Goal: Task Accomplishment & Management: Complete application form

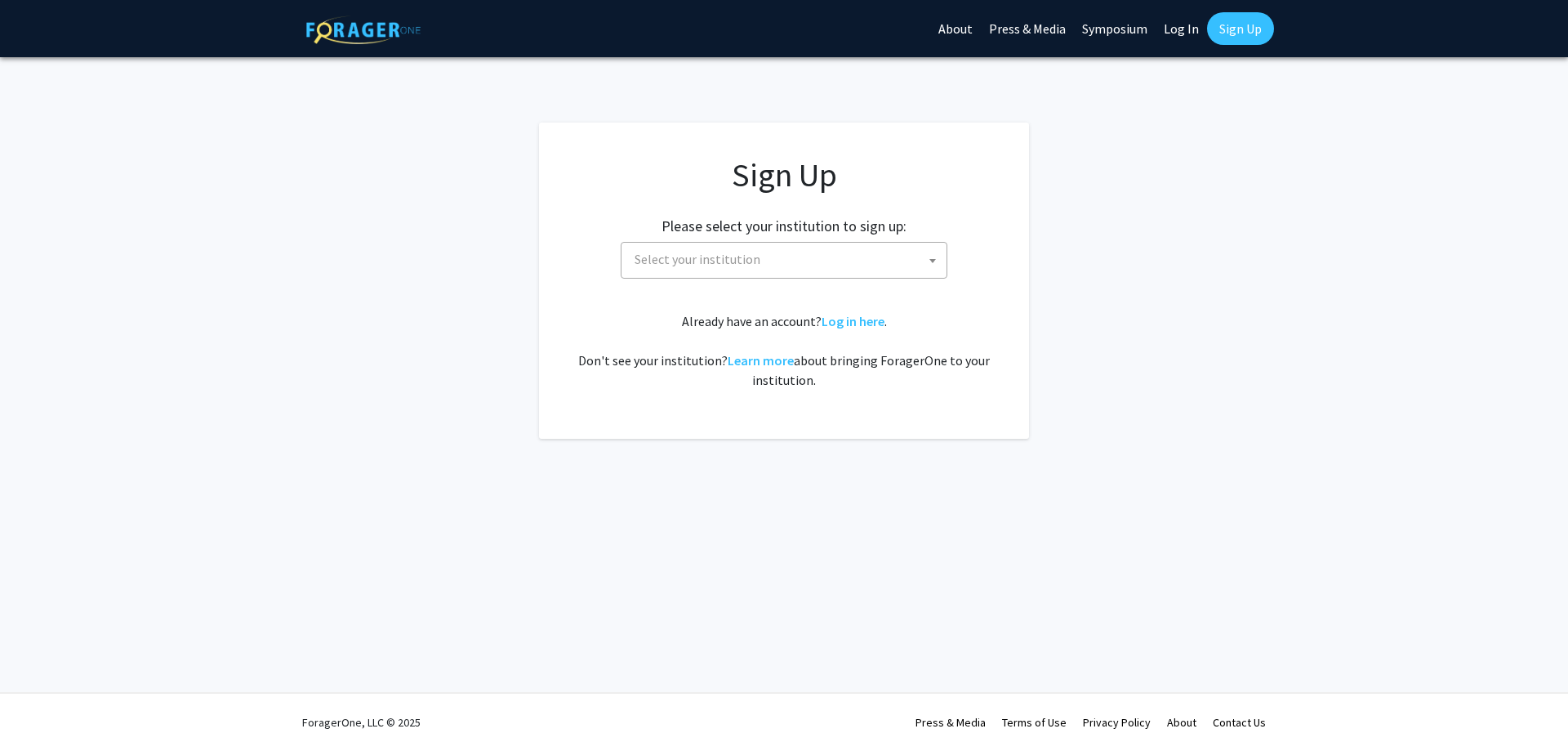
click at [878, 271] on span "Select your institution" at bounding box center [787, 260] width 318 height 34
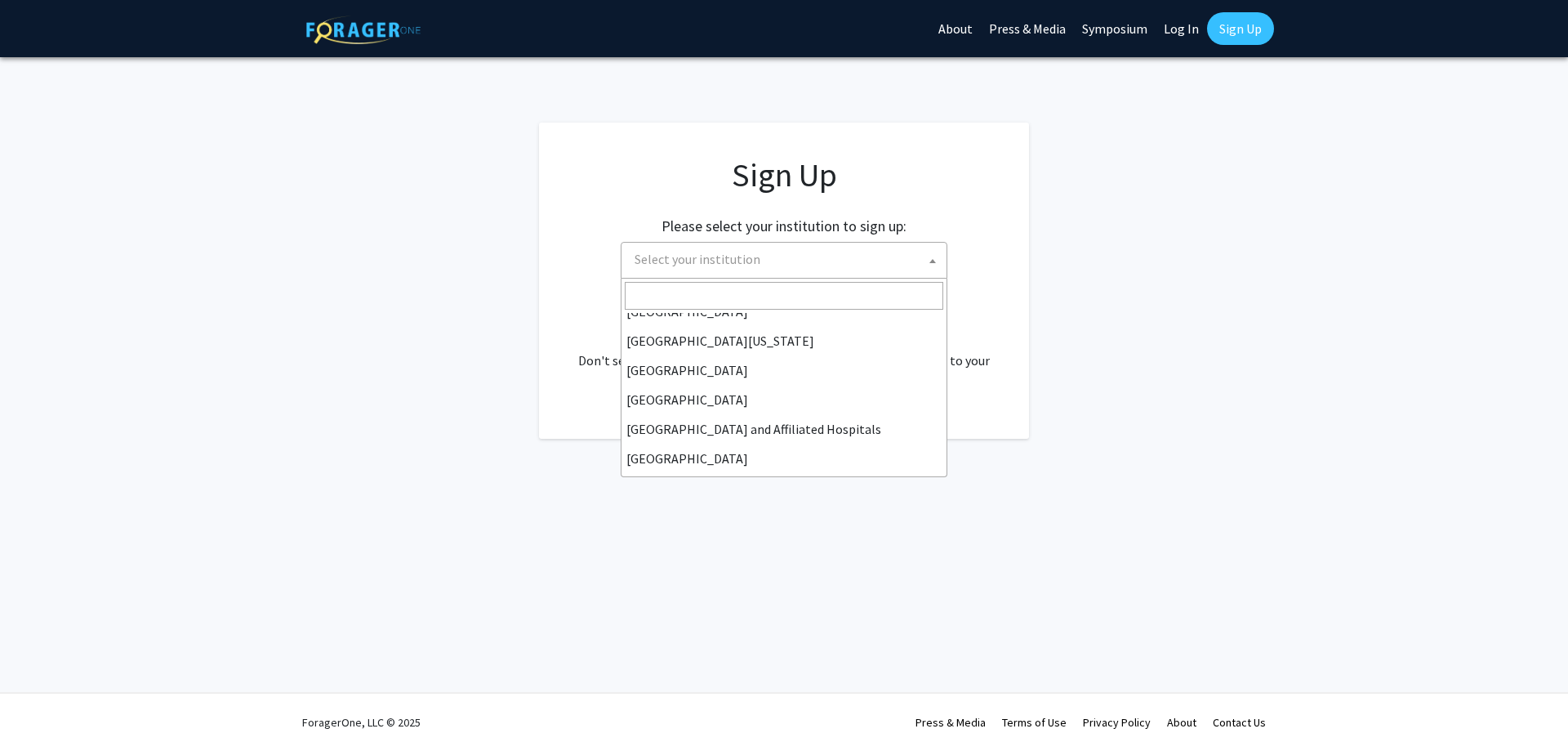
scroll to position [245, 0]
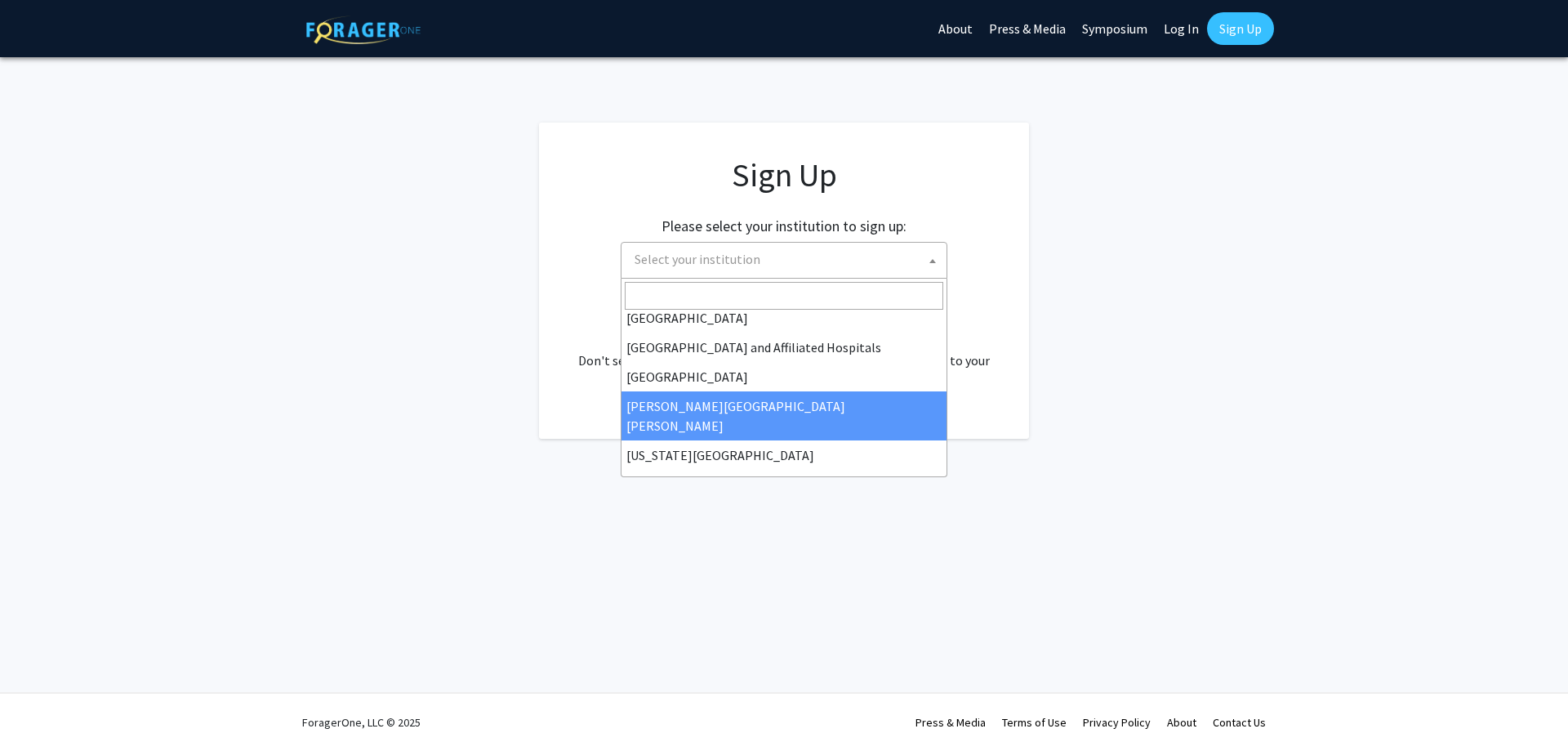
select select "1"
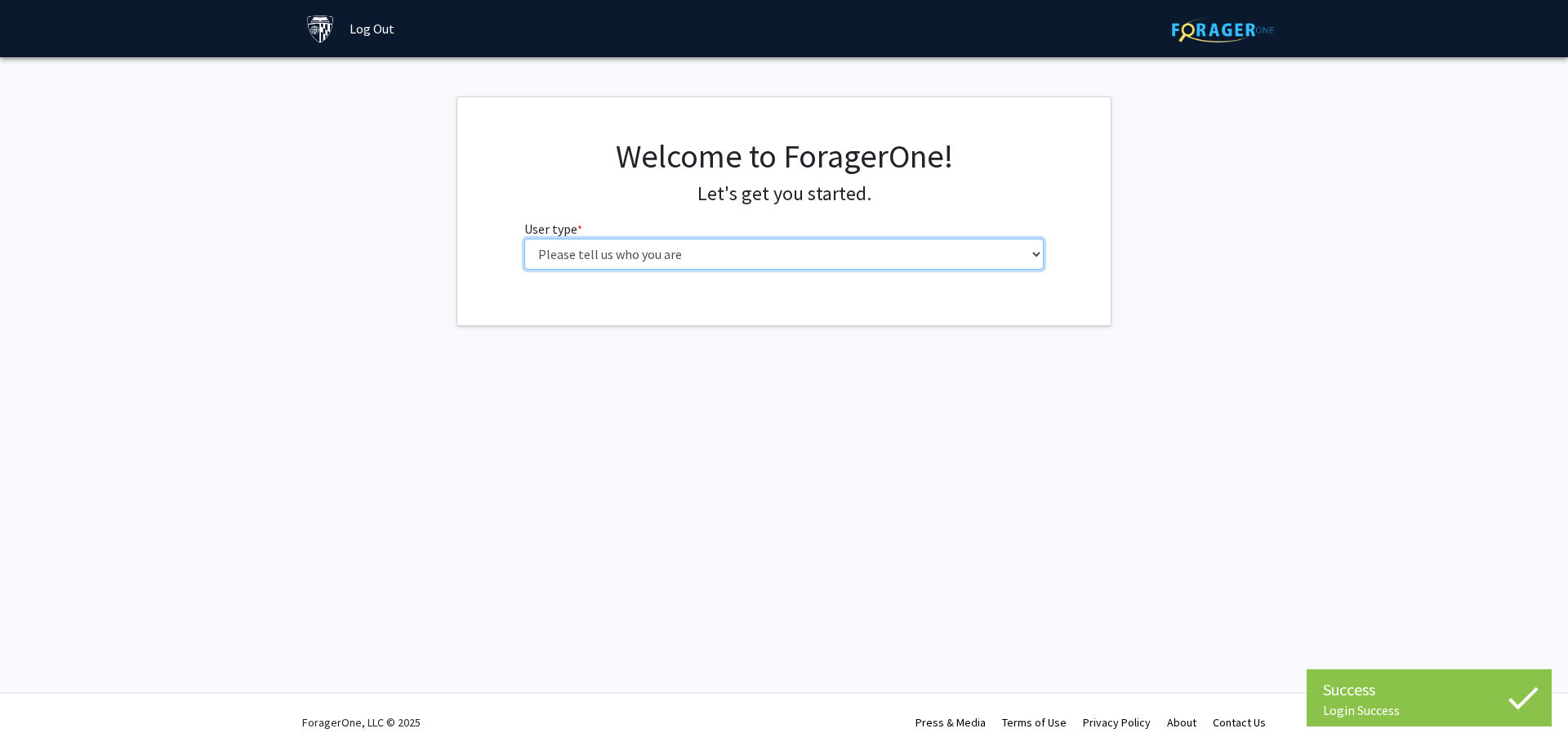
click at [825, 259] on select "Please tell us who you are Undergraduate Student Master's Student Doctoral Cand…" at bounding box center [784, 254] width 521 height 31
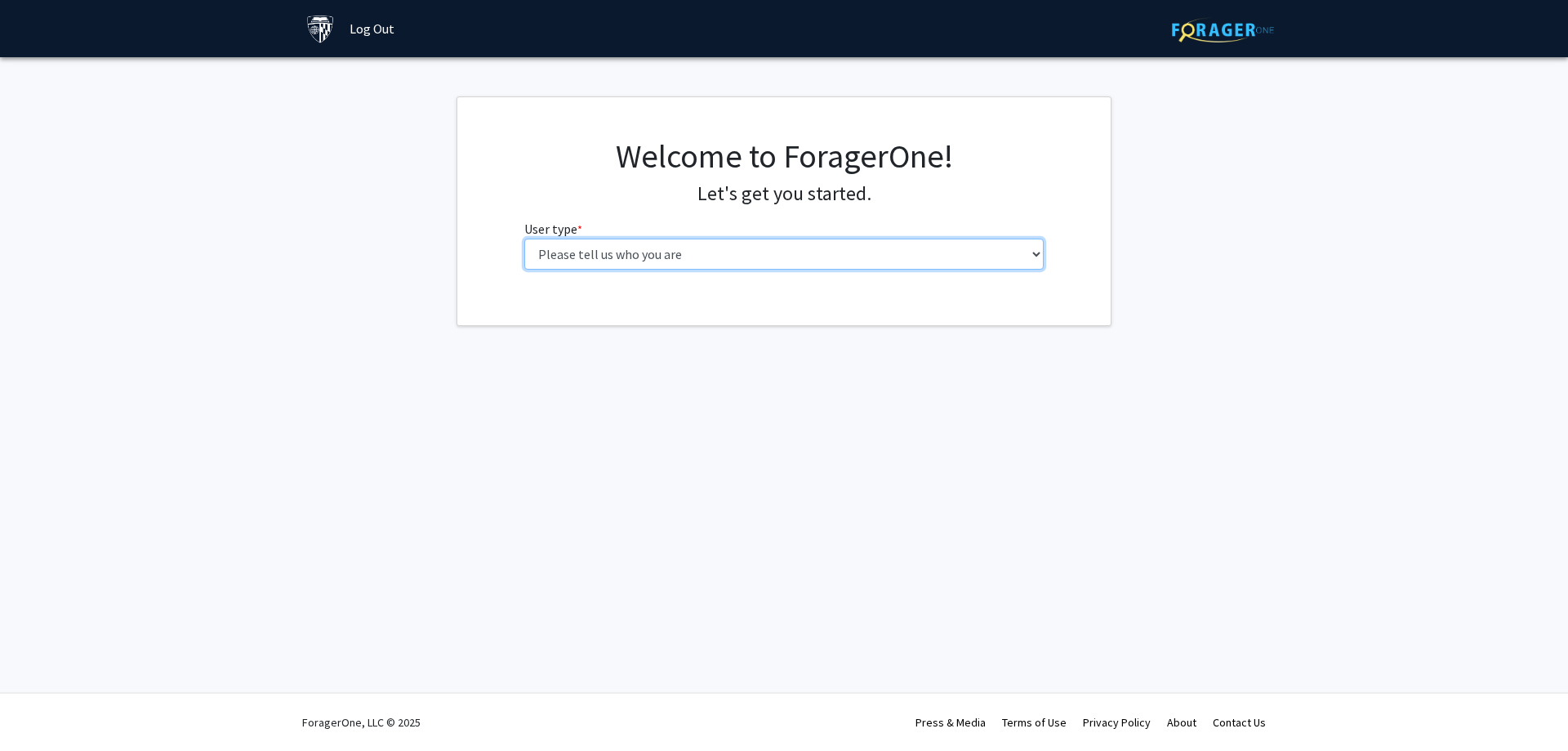
select select "2: masters"
click at [524, 239] on select "Please tell us who you are Undergraduate Student Master's Student Doctoral Cand…" at bounding box center [784, 254] width 521 height 31
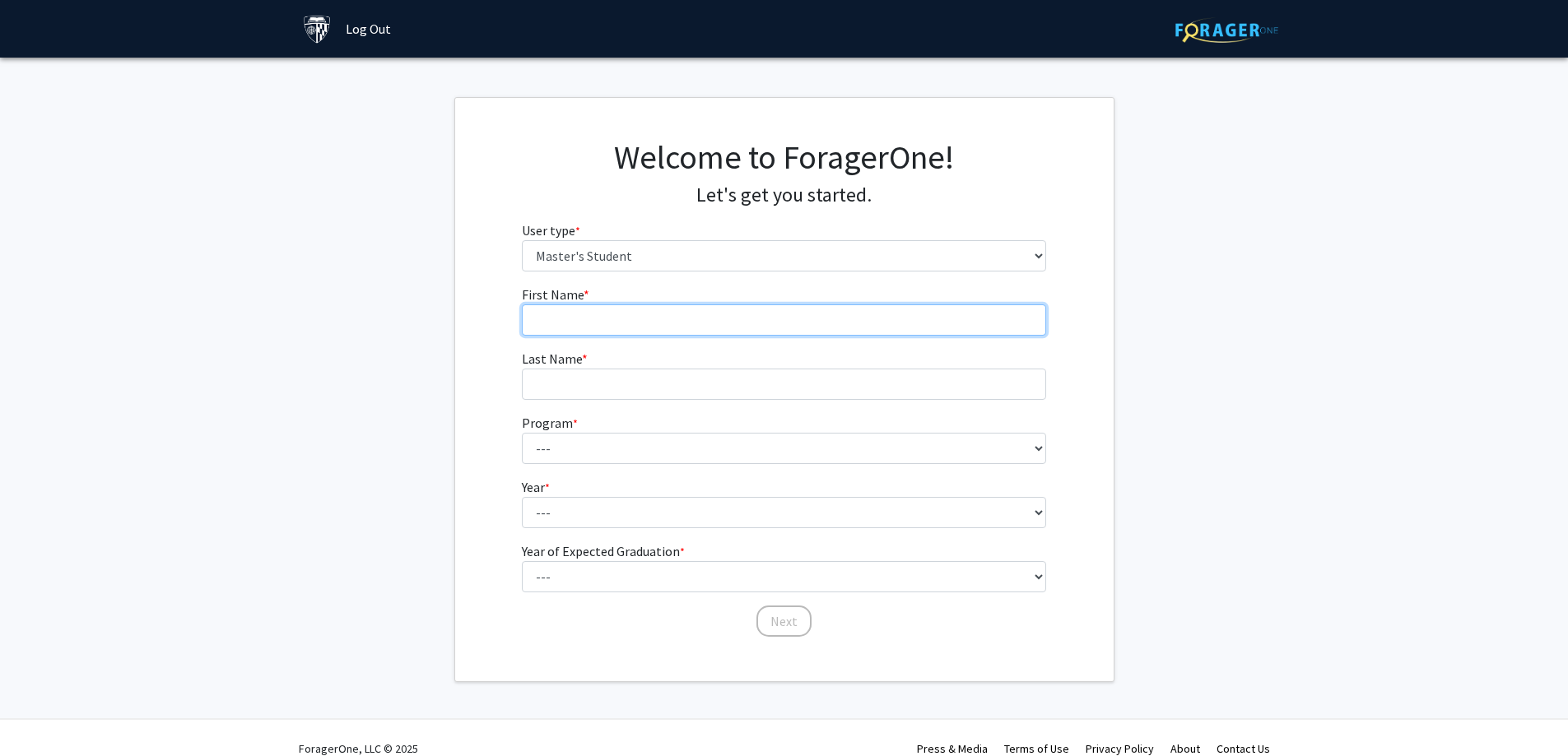
click at [601, 328] on input "First Name * required" at bounding box center [784, 320] width 524 height 31
type input "Chimezie"
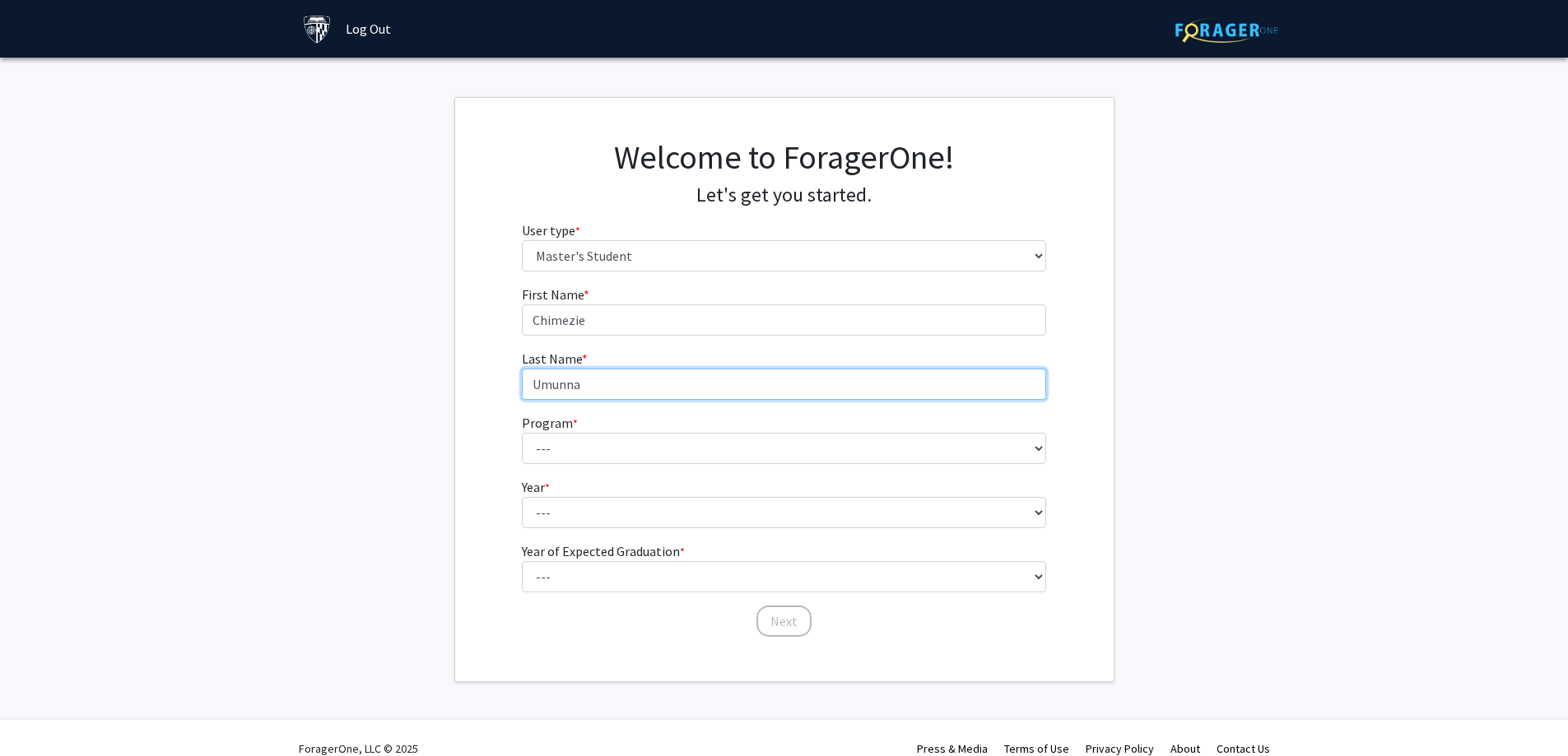
type input "Umunna"
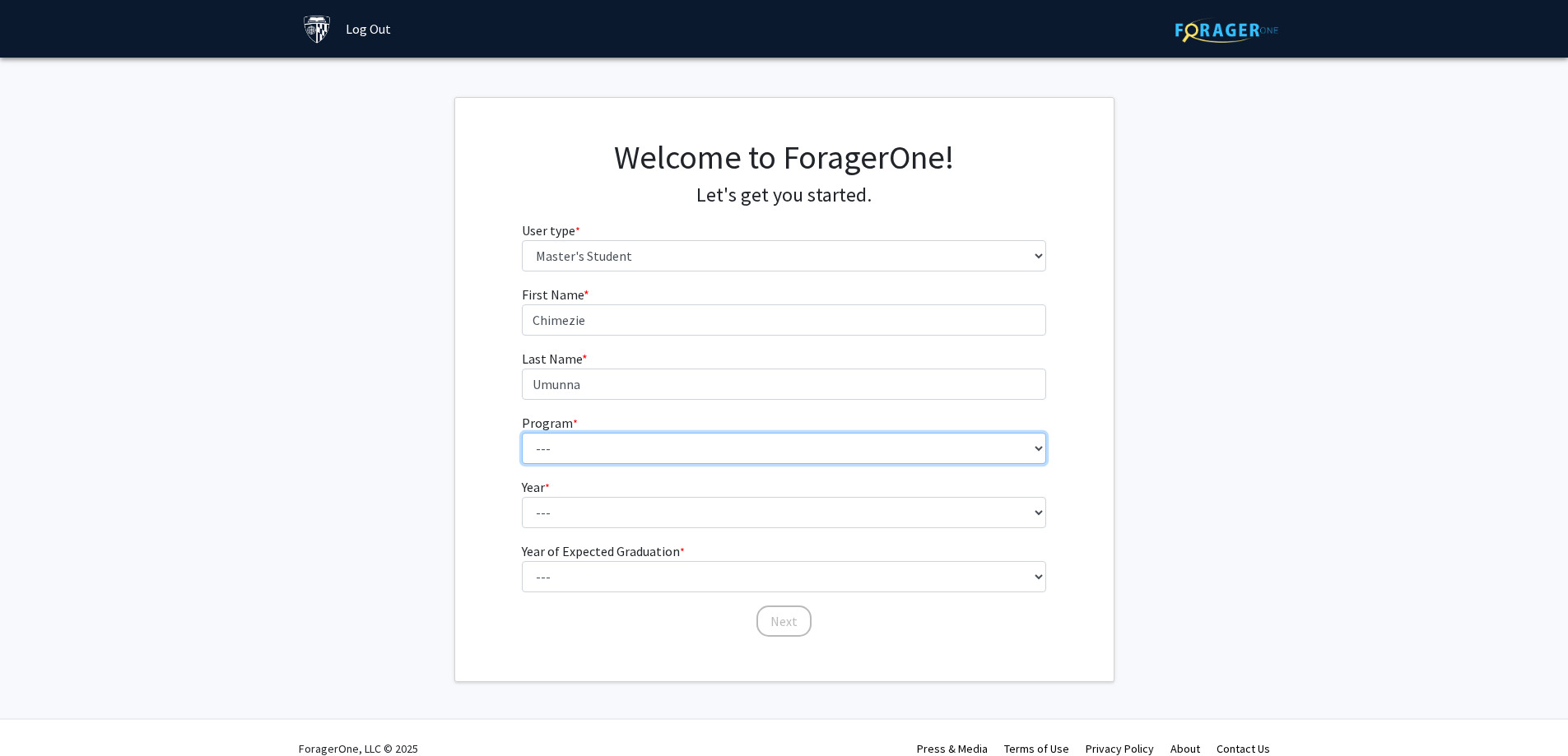
click at [739, 453] on select "--- Anatomy Education Applied and Computational Mathematics Applied Biomedical …" at bounding box center [784, 448] width 524 height 31
select select "4: 4"
click at [522, 433] on select "--- Anatomy Education Applied and Computational Mathematics Applied Biomedical …" at bounding box center [784, 448] width 524 height 31
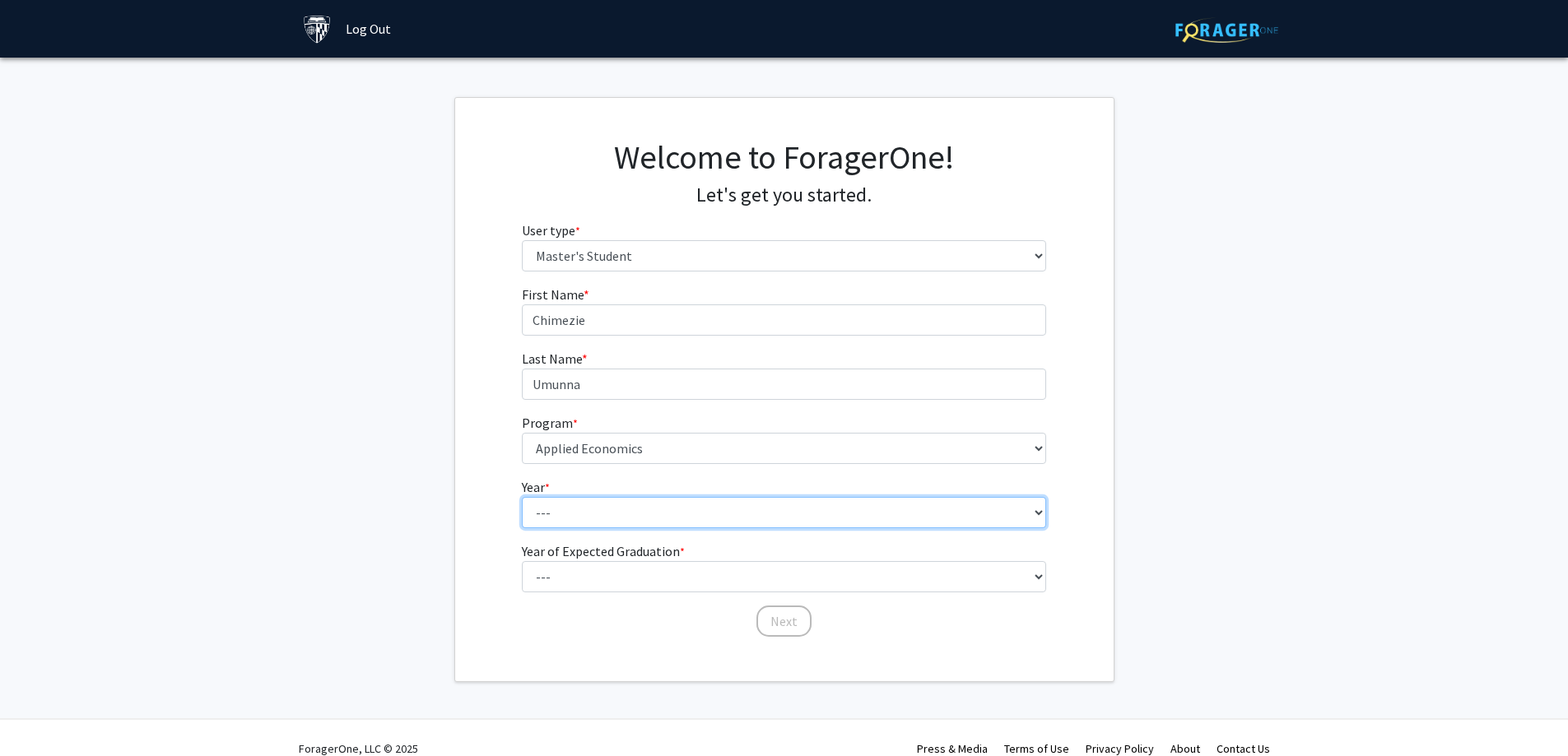
click at [653, 509] on select "--- First Year Second Year" at bounding box center [784, 512] width 524 height 31
select select "1: first_year"
click at [522, 497] on select "--- First Year Second Year" at bounding box center [784, 512] width 524 height 31
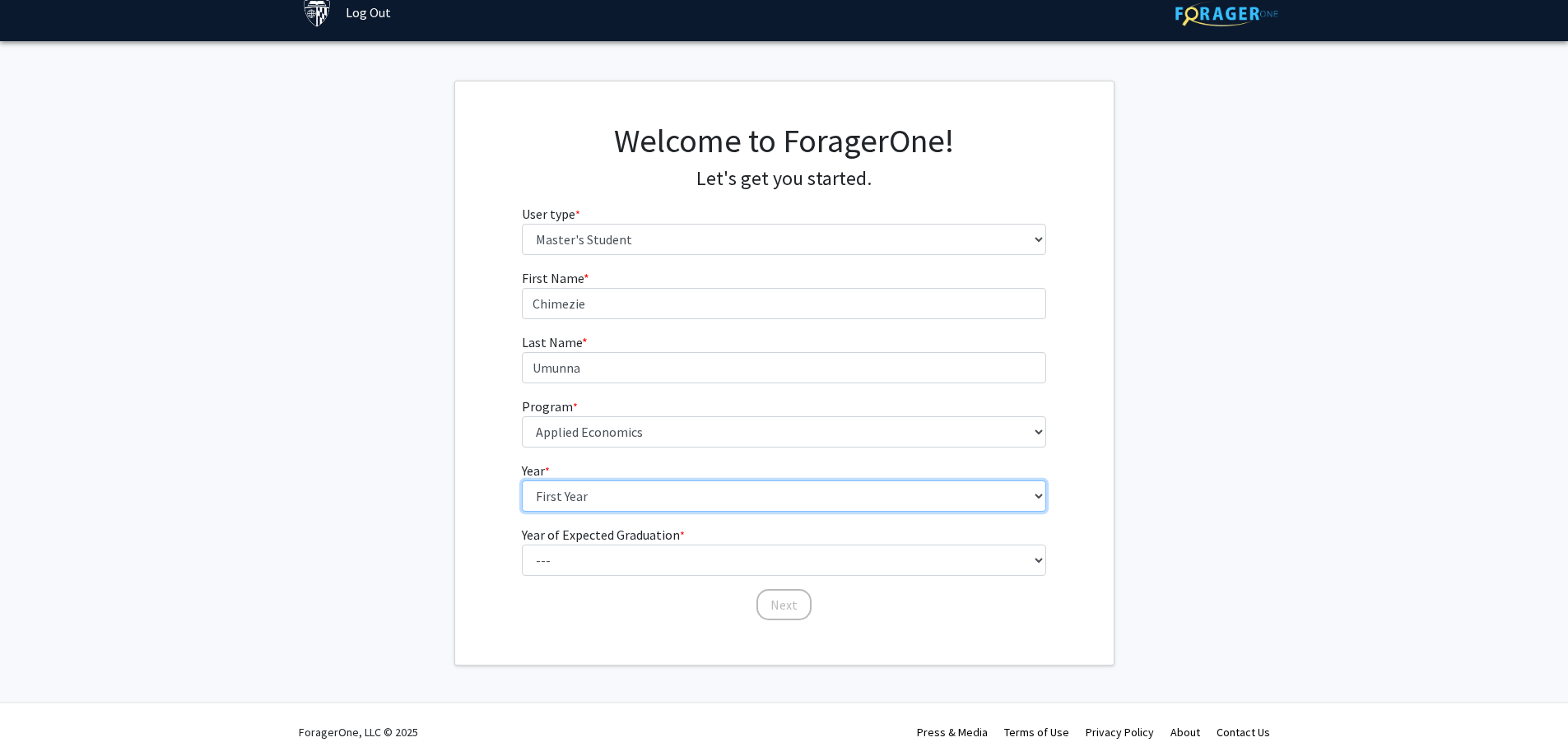
scroll to position [22, 0]
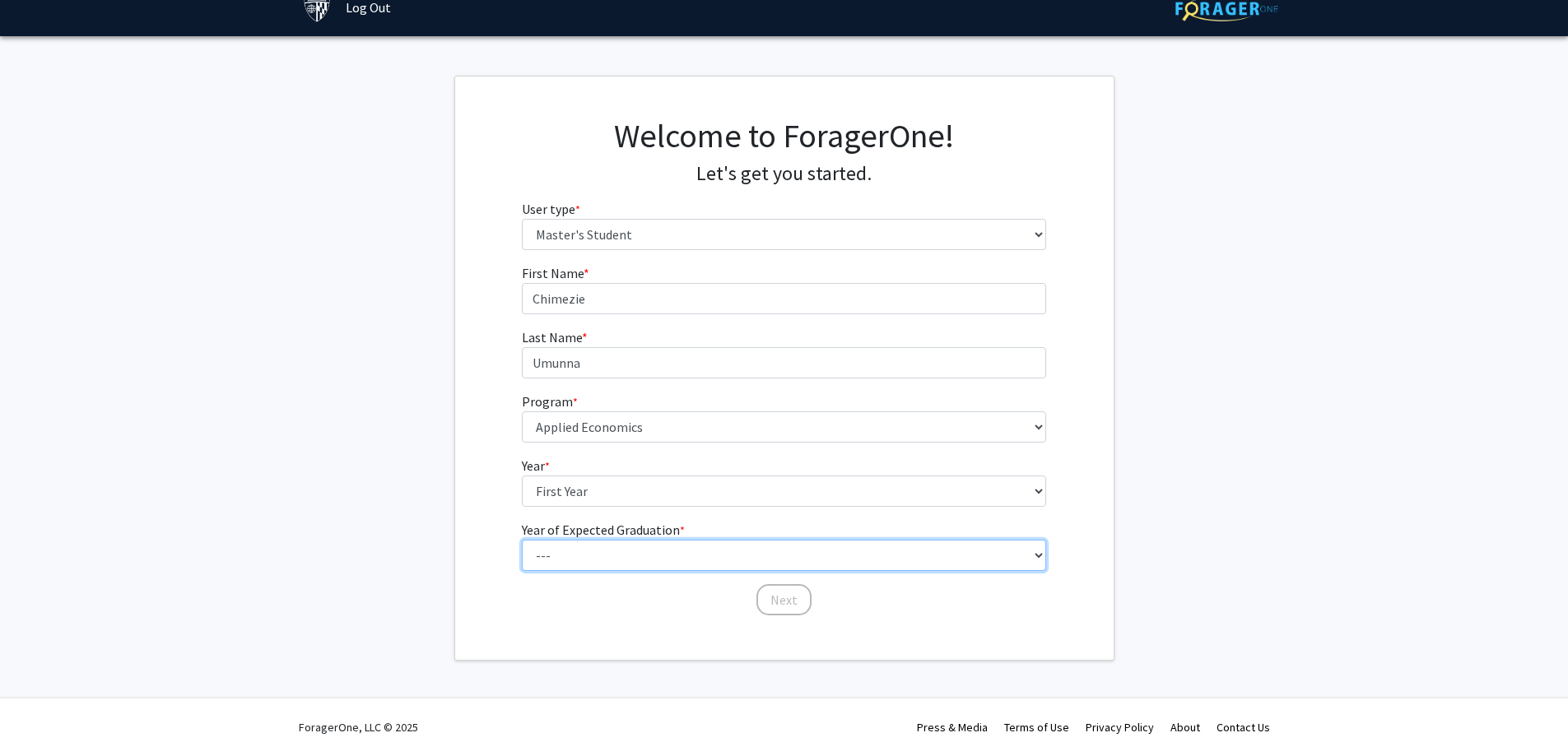
click at [674, 548] on select "--- 2025 2026 2027 2028 2029 2030 2031 2032 2033 2034" at bounding box center [784, 555] width 524 height 31
select select "4: 2028"
click at [522, 540] on select "--- 2025 2026 2027 2028 2029 2030 2031 2032 2033 2034" at bounding box center [784, 555] width 524 height 31
drag, startPoint x: 782, startPoint y: 593, endPoint x: 795, endPoint y: 593, distance: 13.0
click at [782, 593] on button "Next" at bounding box center [783, 600] width 55 height 31
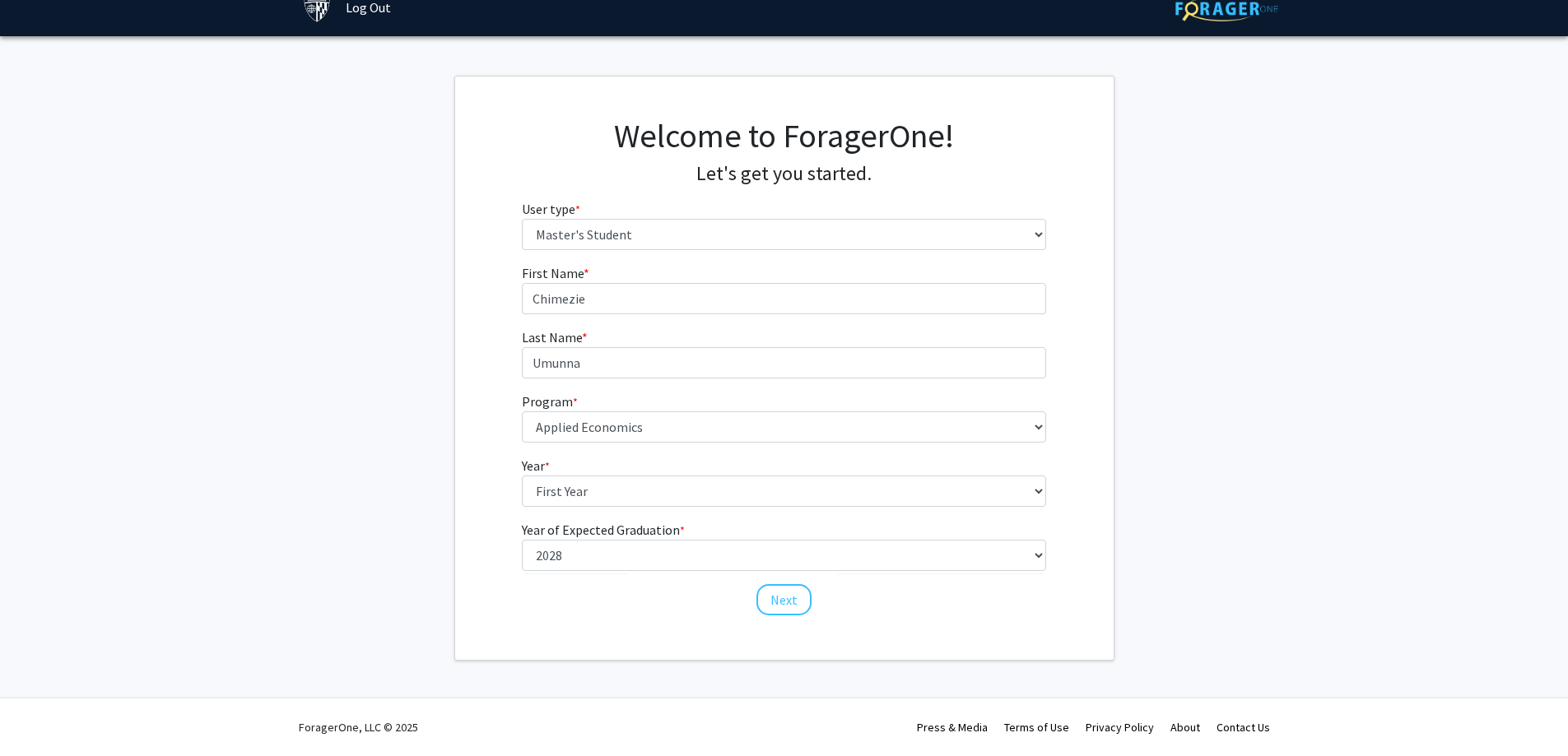
scroll to position [0, 0]
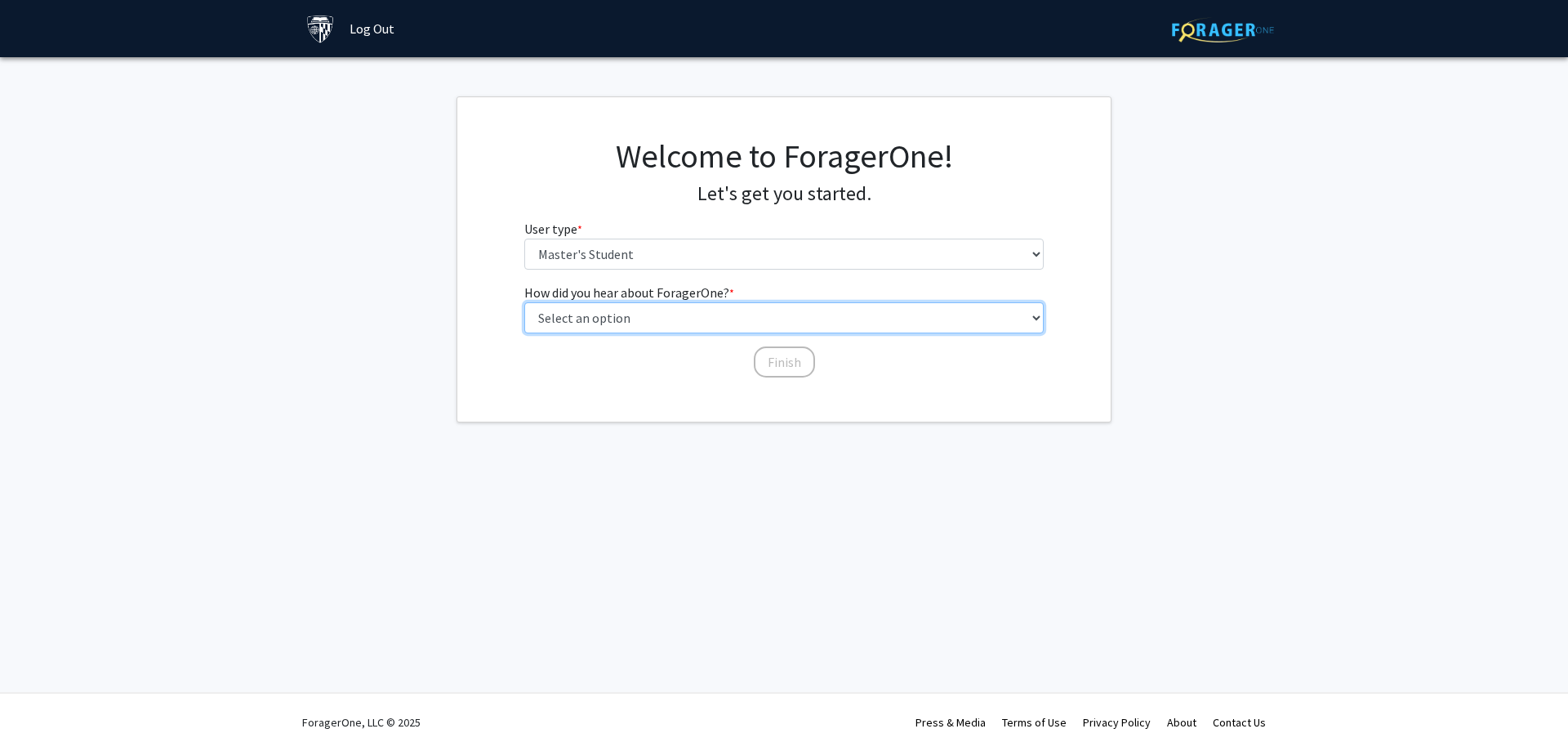
click at [681, 322] on select "Select an option Peer/student recommendation Faculty/staff recommendation Unive…" at bounding box center [784, 318] width 521 height 31
select select "3: university_website"
click at [524, 302] on select "Select an option Peer/student recommendation Faculty/staff recommendation Unive…" at bounding box center [784, 318] width 521 height 31
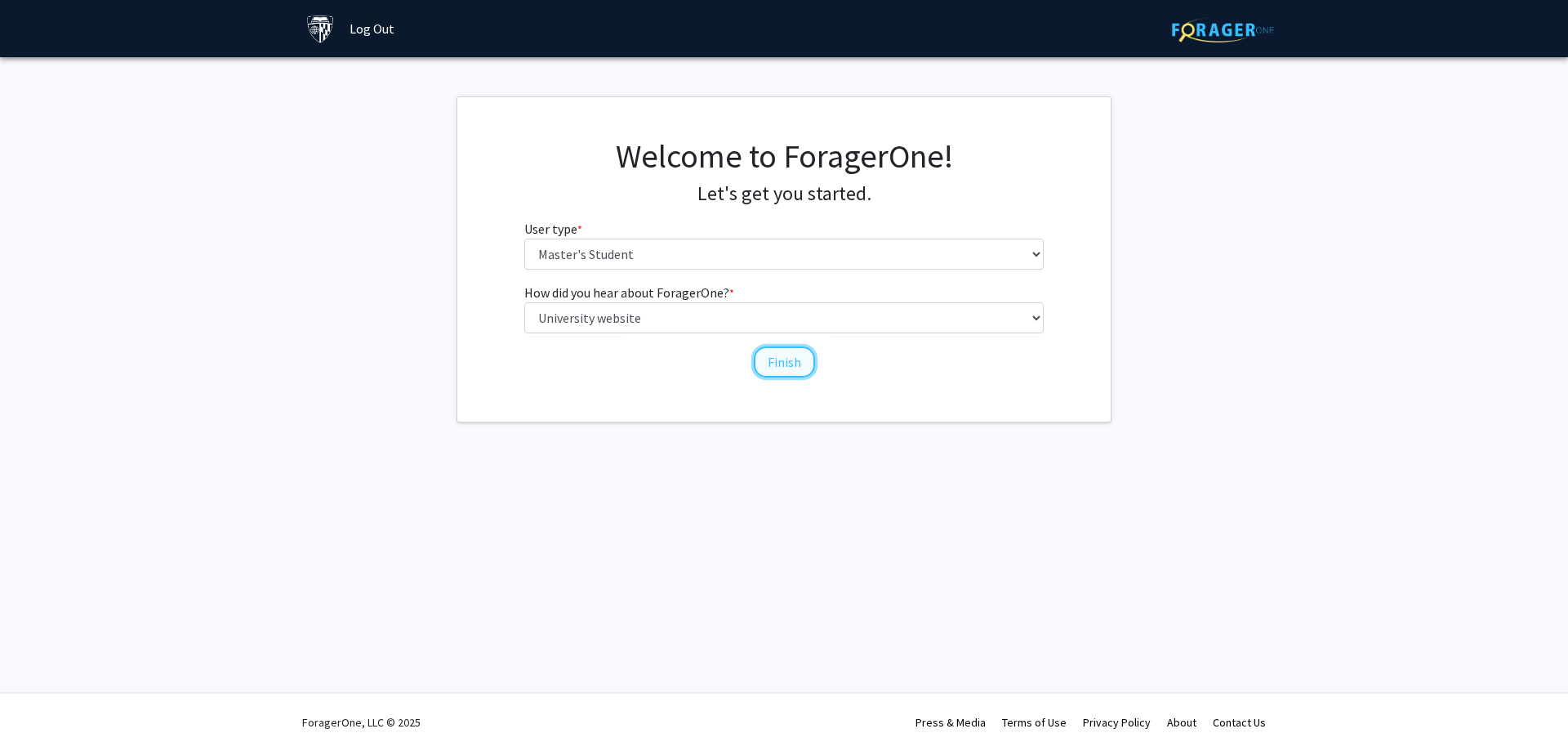
click at [785, 366] on button "Finish" at bounding box center [784, 362] width 62 height 31
